Goal: Navigation & Orientation: Go to known website

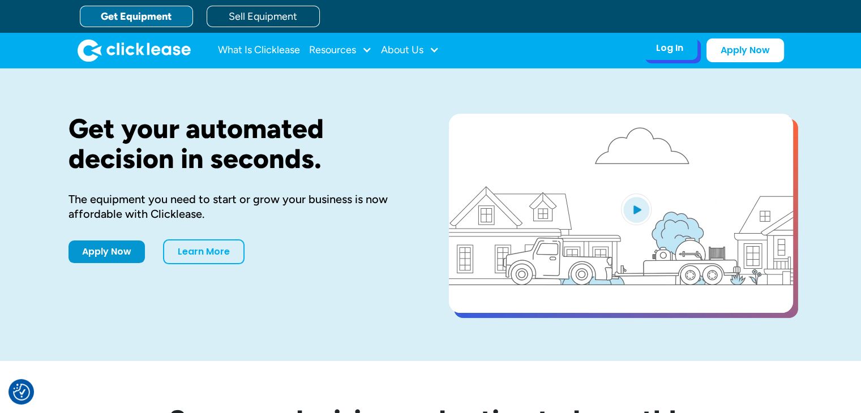
click at [663, 52] on div "Log In" at bounding box center [669, 47] width 27 height 11
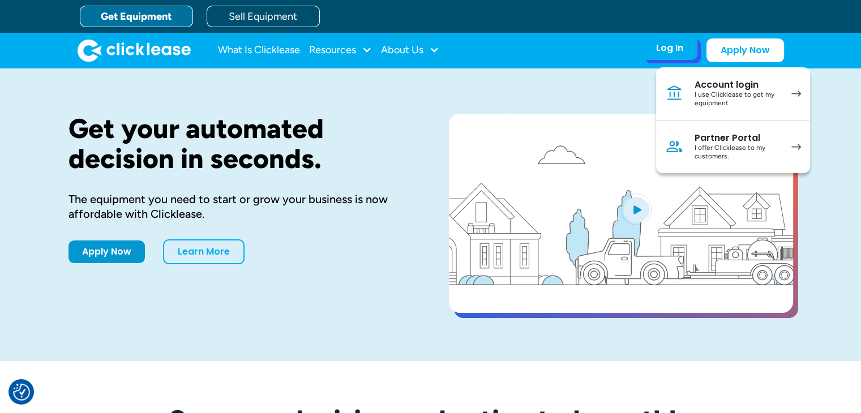
click at [703, 151] on div "I offer Clicklease to my customers." at bounding box center [736, 153] width 85 height 18
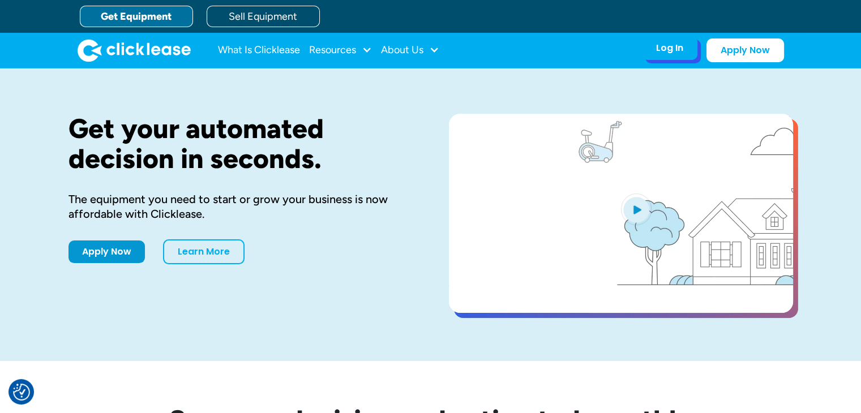
click at [677, 48] on div "Log In" at bounding box center [669, 47] width 27 height 11
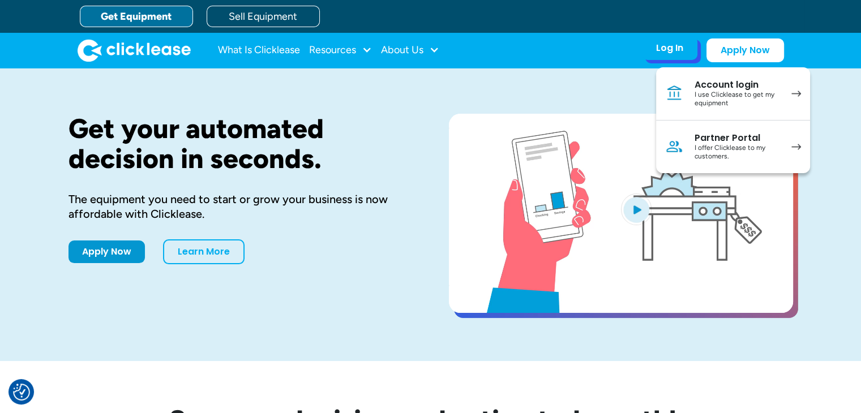
click at [691, 147] on link "Partner Portal I offer Clicklease to my customers." at bounding box center [733, 147] width 154 height 53
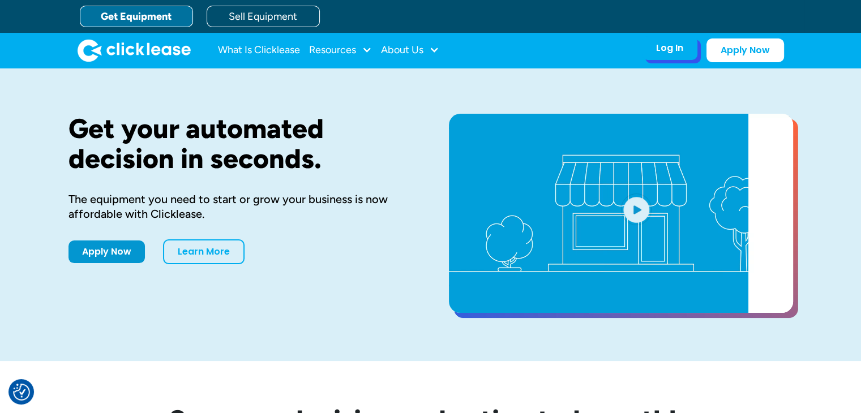
click at [665, 48] on div "Log In" at bounding box center [669, 47] width 27 height 11
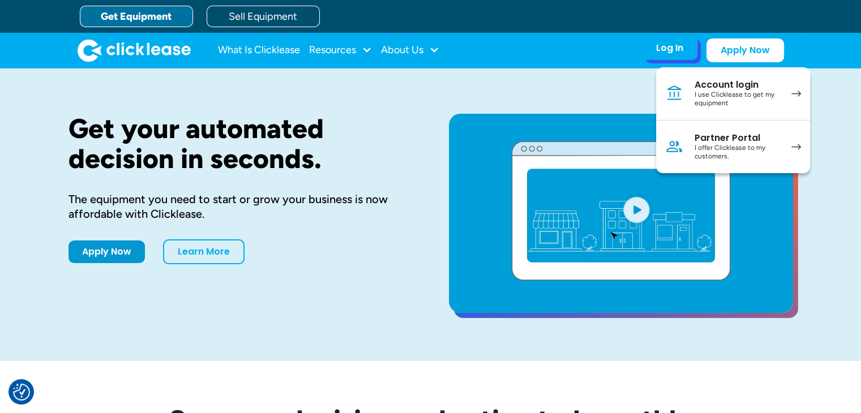
click at [716, 144] on div "I offer Clicklease to my customers." at bounding box center [736, 153] width 85 height 18
